Goal: Transaction & Acquisition: Purchase product/service

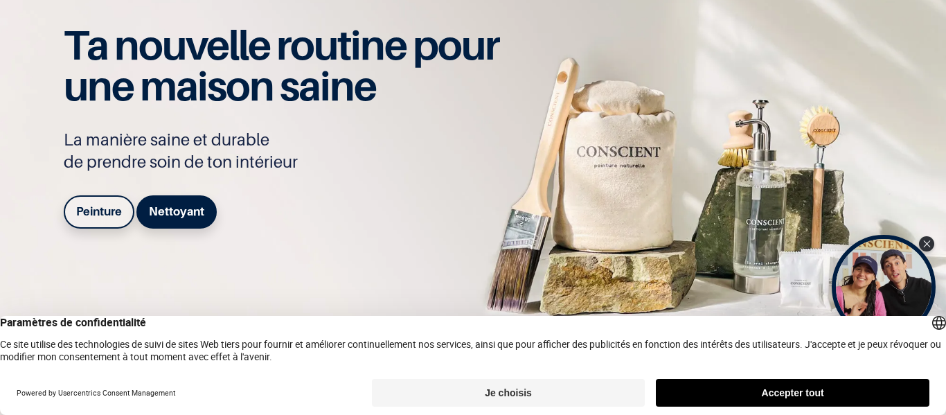
scroll to position [173, 0]
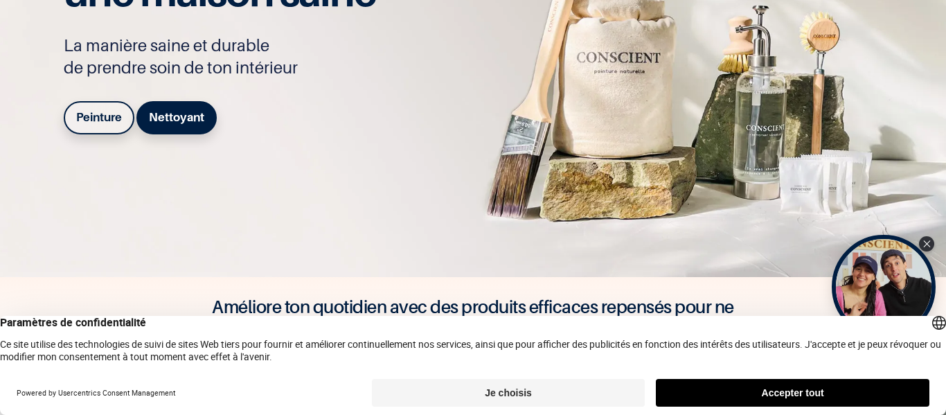
click at [96, 117] on b "Peinture" at bounding box center [99, 117] width 46 height 14
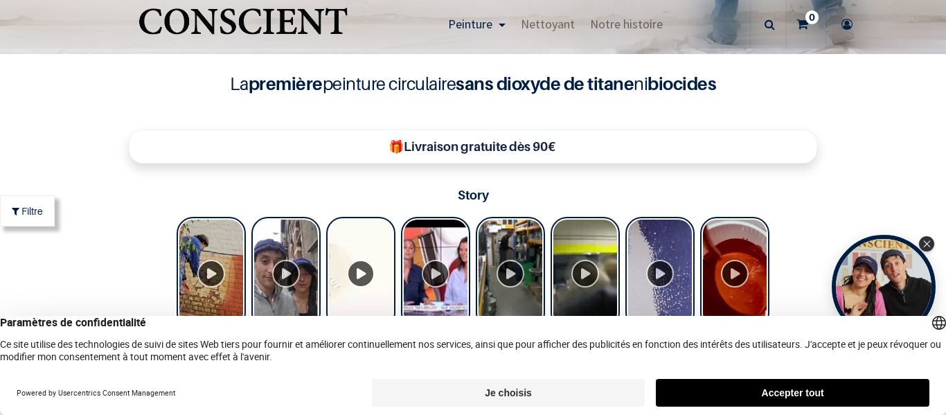
scroll to position [515, 0]
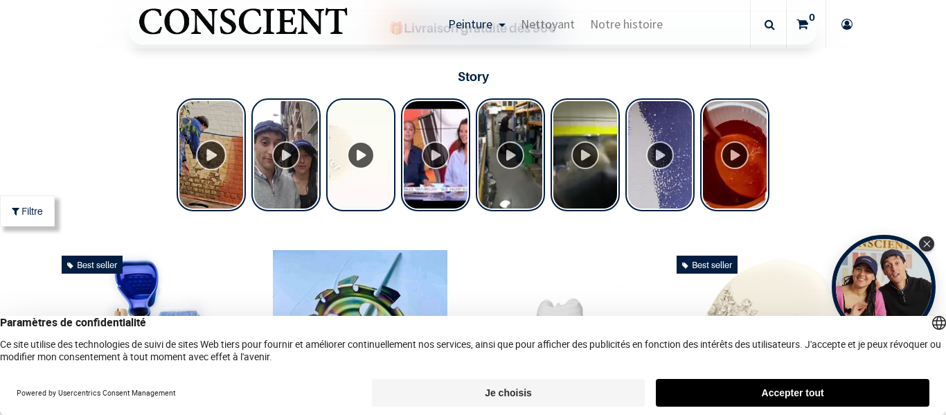
click at [217, 152] on div "Tolstoy Stories" at bounding box center [211, 154] width 69 height 113
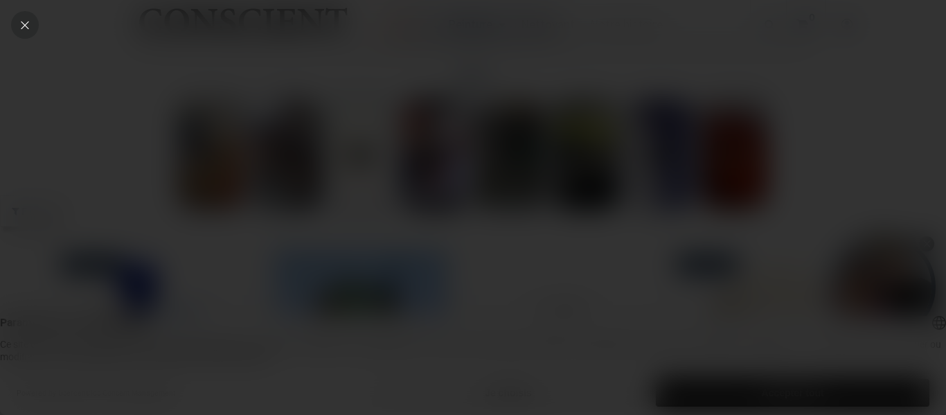
click at [21, 23] on icon "Close" at bounding box center [25, 25] width 12 height 12
